Goal: Navigation & Orientation: Find specific page/section

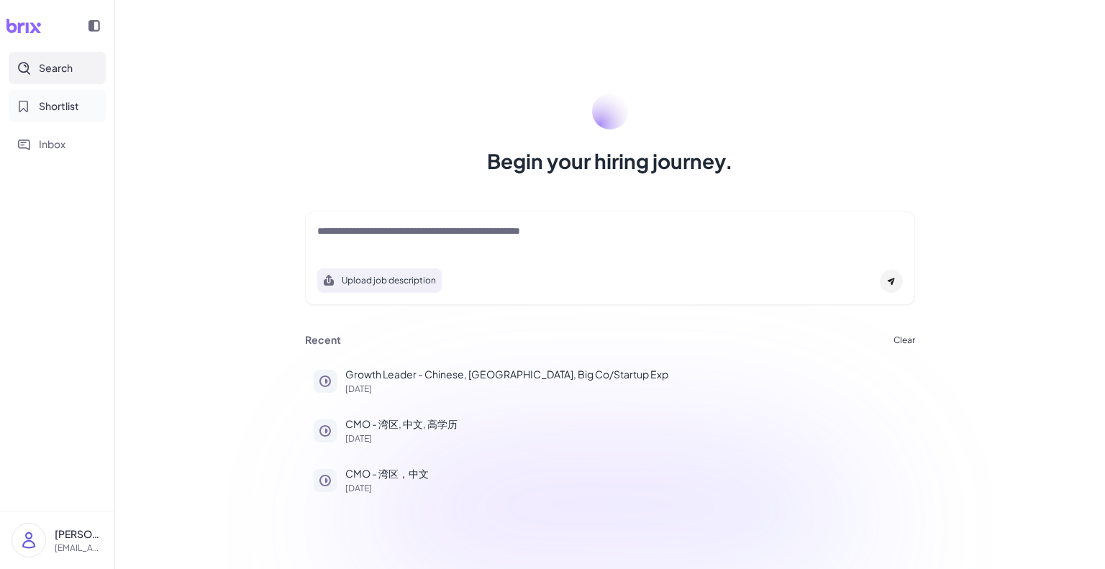
click at [59, 115] on button "Shortlist" at bounding box center [57, 106] width 97 height 32
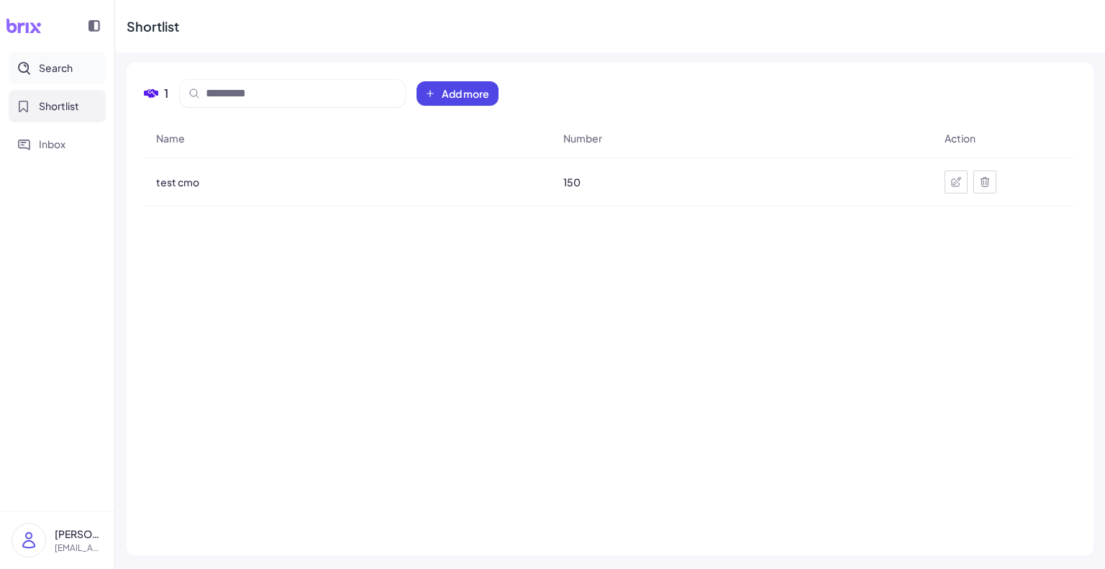
click at [58, 83] on button "Search" at bounding box center [57, 68] width 97 height 32
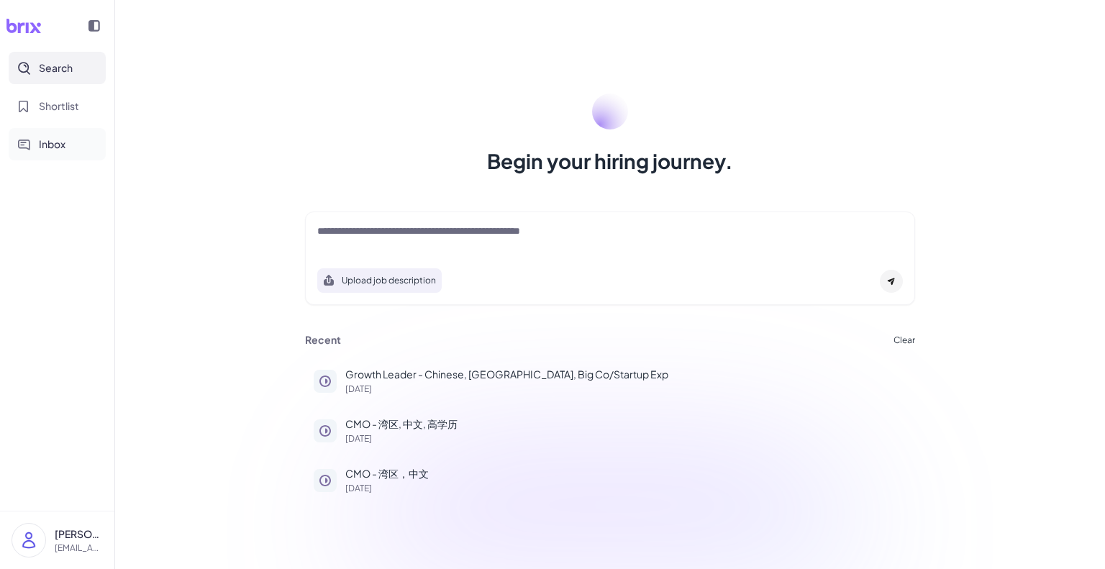
click at [68, 141] on button "Inbox" at bounding box center [57, 144] width 97 height 32
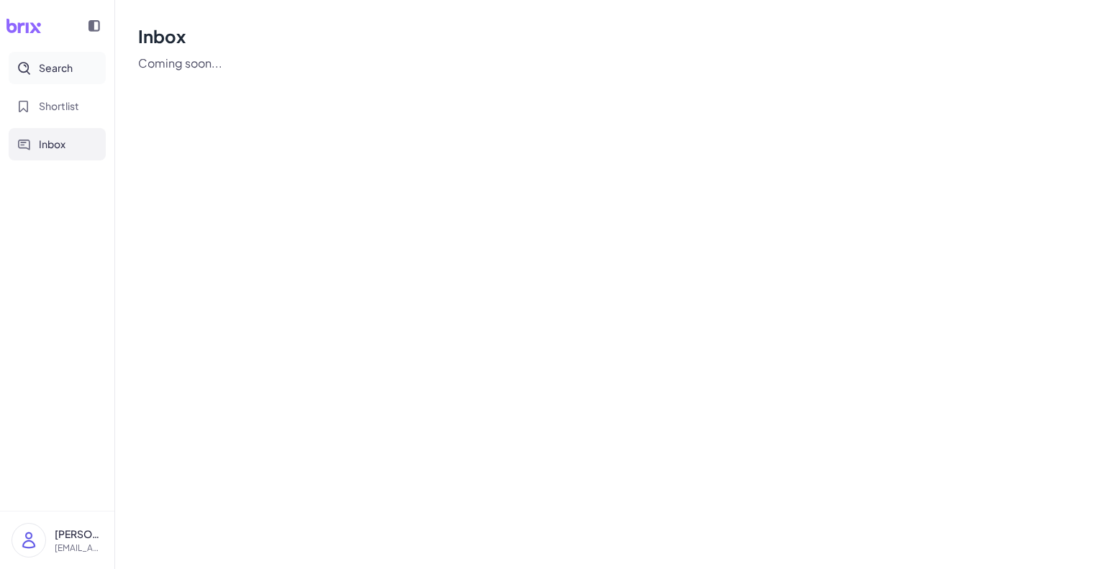
click at [75, 81] on button "Search" at bounding box center [57, 68] width 97 height 32
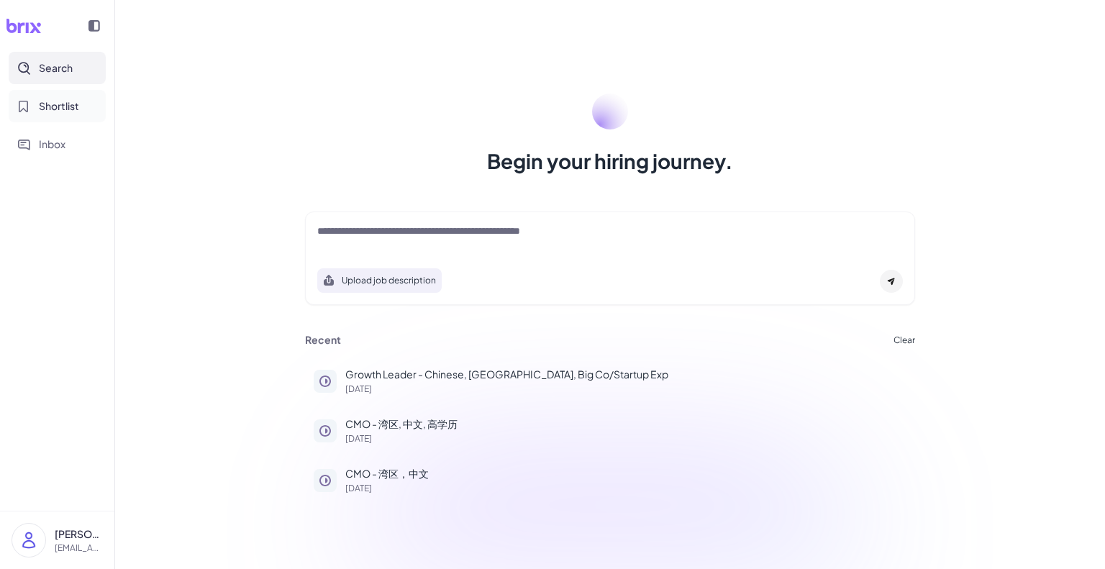
click at [45, 106] on span "Shortlist" at bounding box center [59, 106] width 40 height 15
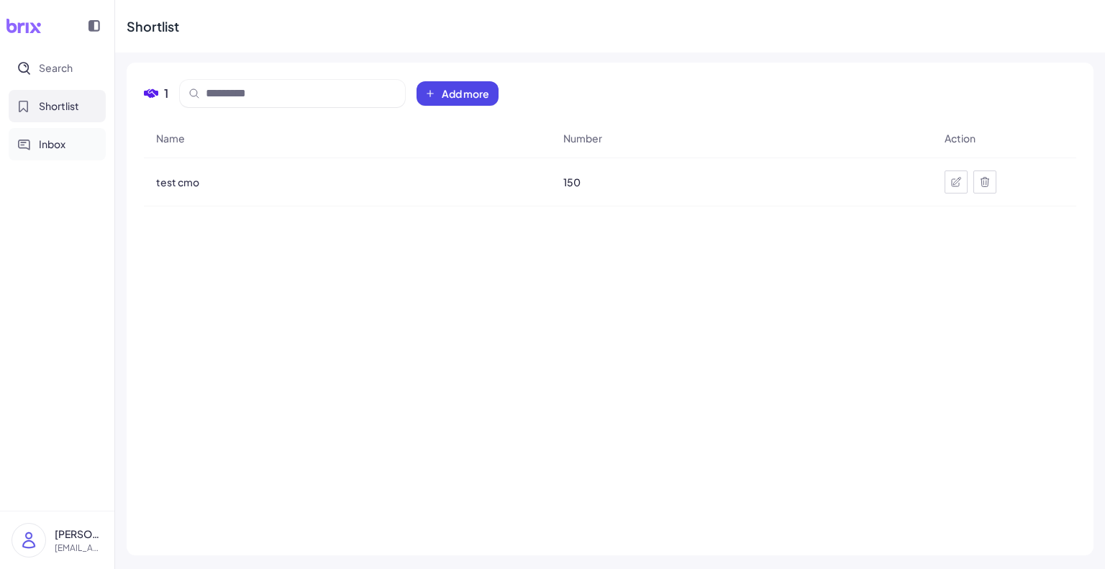
click at [47, 130] on button "Inbox" at bounding box center [57, 144] width 97 height 32
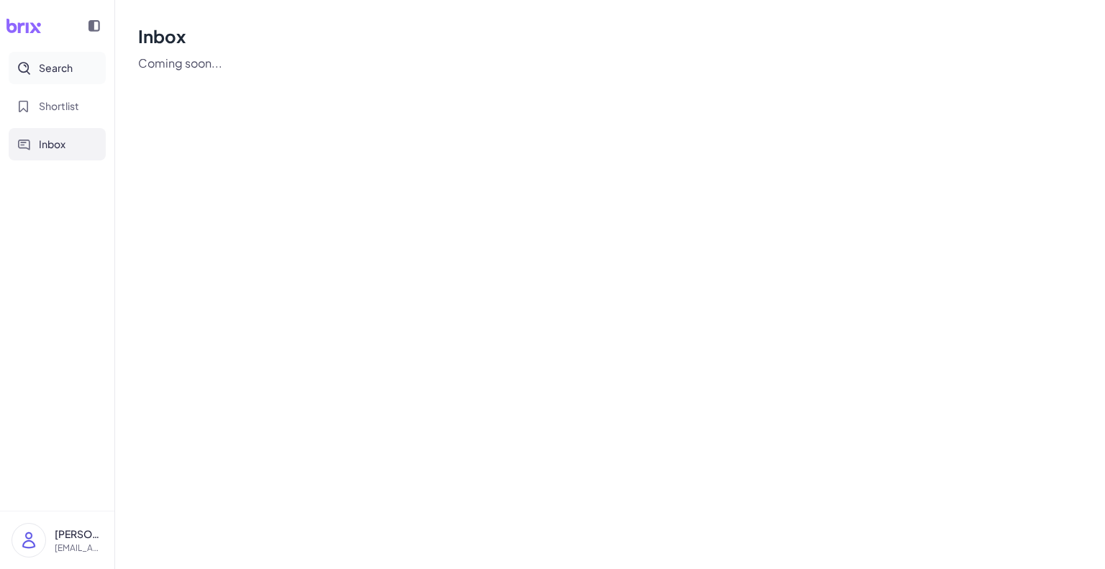
click at [79, 73] on button "Search" at bounding box center [57, 68] width 97 height 32
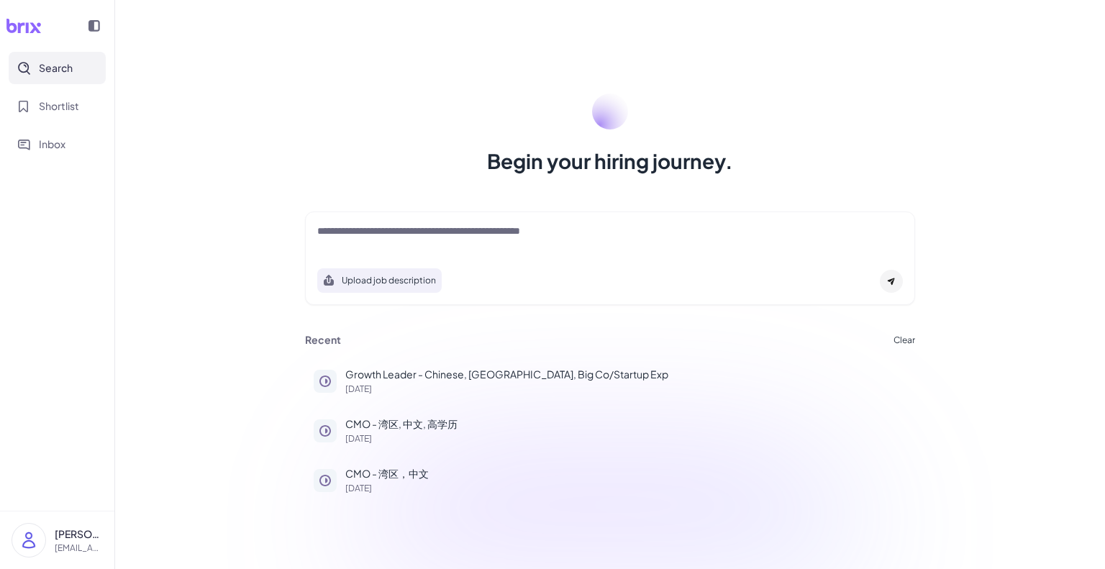
click at [82, 541] on p "[EMAIL_ADDRESS][DOMAIN_NAME]" at bounding box center [79, 547] width 48 height 13
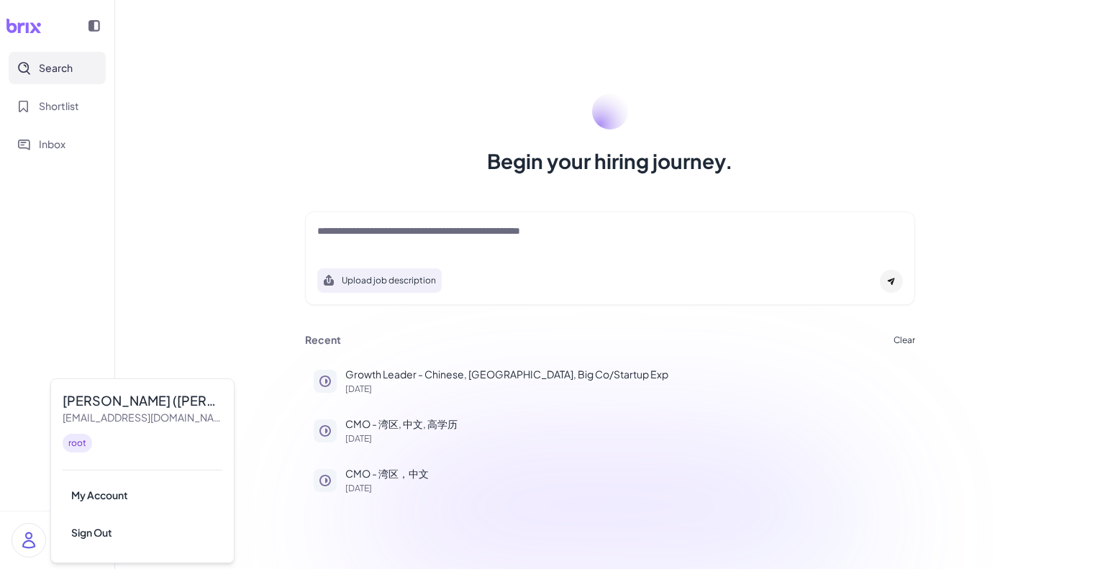
click at [60, 308] on nav "Search Shortlist Inbox" at bounding box center [57, 281] width 114 height 459
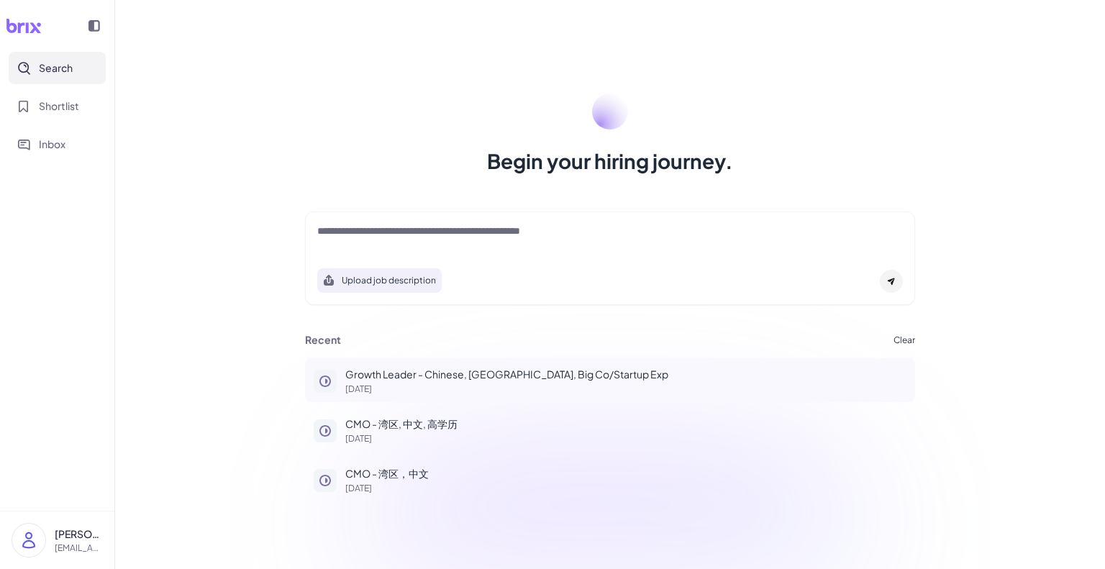
click at [452, 380] on p "Growth Leader - Chinese, [GEOGRAPHIC_DATA], Big Co/Startup Exp" at bounding box center [625, 374] width 561 height 15
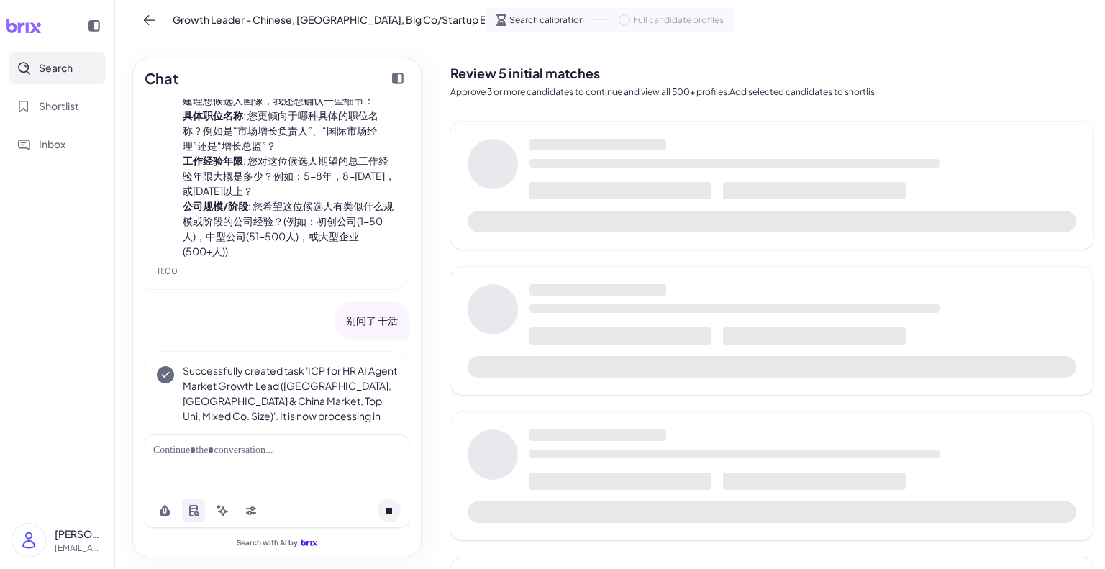
scroll to position [2604, 0]
